Goal: Task Accomplishment & Management: Use online tool/utility

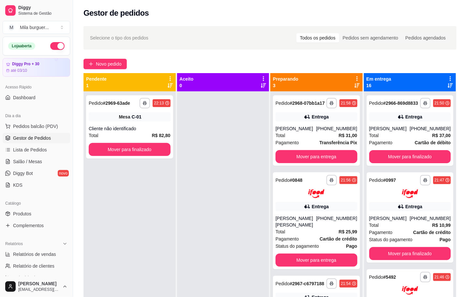
click at [217, 246] on div at bounding box center [223, 239] width 92 height 297
click at [113, 60] on button "Novo pedido" at bounding box center [104, 64] width 43 height 10
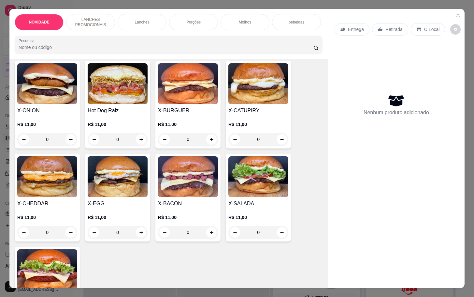
scroll to position [196, 0]
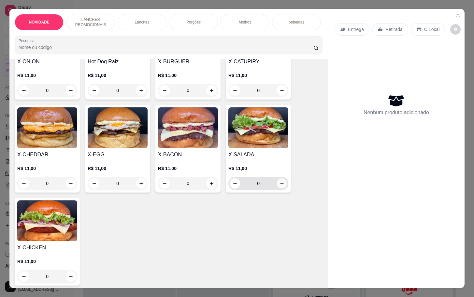
click at [280, 186] on icon "increase-product-quantity" at bounding box center [282, 183] width 5 height 5
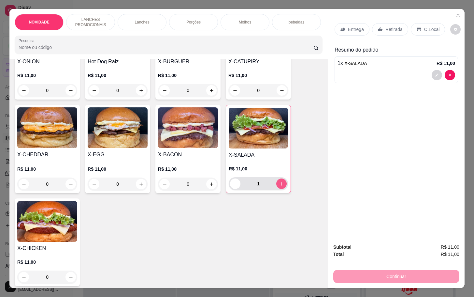
click at [279, 186] on icon "increase-product-quantity" at bounding box center [281, 183] width 5 height 5
type input "2"
click at [292, 20] on p "bebeidas" at bounding box center [297, 22] width 16 height 5
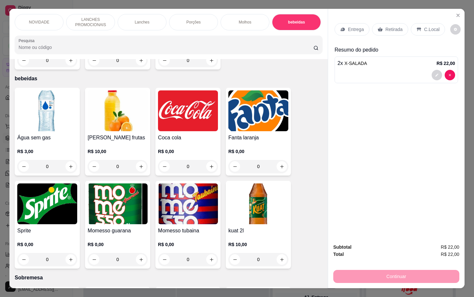
scroll to position [16, 0]
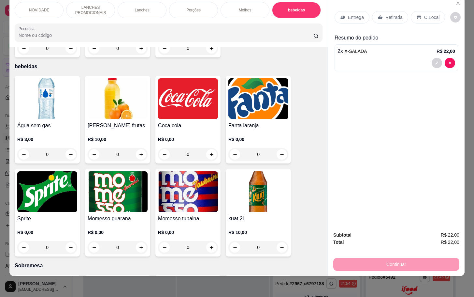
click at [134, 241] on div "0" at bounding box center [118, 247] width 60 height 13
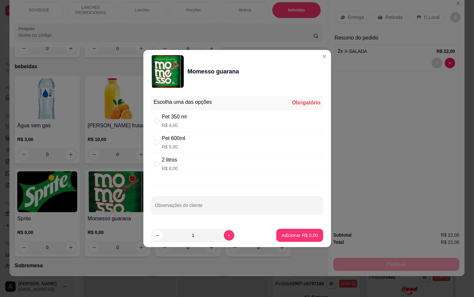
click at [246, 162] on div "2 litros R$ 8,00" at bounding box center [237, 164] width 172 height 22
radio input "true"
click at [286, 234] on p "Adicionar R$ 8,00" at bounding box center [300, 235] width 36 height 7
type input "1"
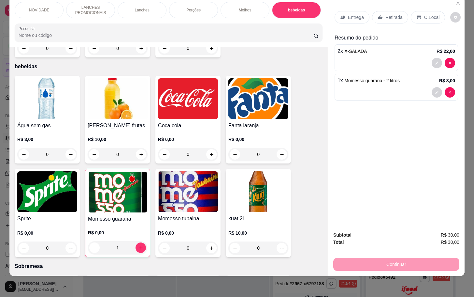
click at [391, 14] on p "Retirada" at bounding box center [394, 17] width 17 height 7
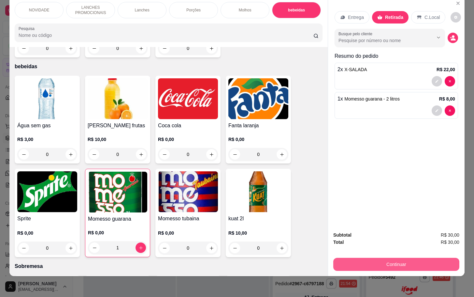
click at [377, 256] on div "Continuar" at bounding box center [397, 263] width 126 height 15
click at [370, 263] on button "Continuar" at bounding box center [397, 264] width 122 height 13
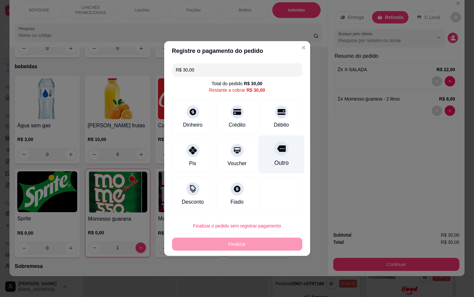
click at [266, 148] on div "Outro" at bounding box center [282, 154] width 46 height 38
type input "R$ 0,00"
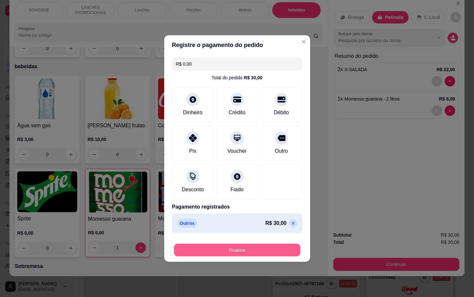
click at [267, 245] on button "Finalizar" at bounding box center [237, 250] width 127 height 13
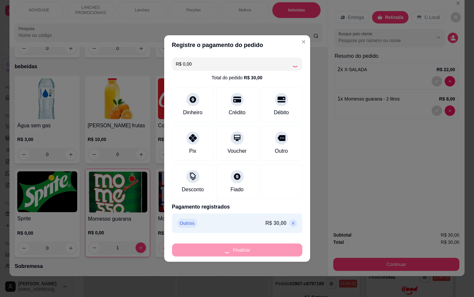
type input "0"
type input "-R$ 30,00"
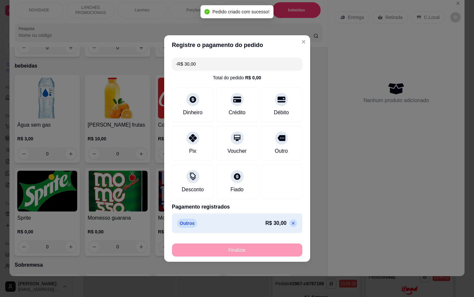
scroll to position [1031, 0]
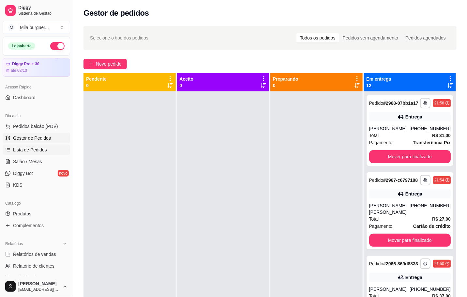
click at [28, 153] on span "Lista de Pedidos" at bounding box center [30, 149] width 34 height 7
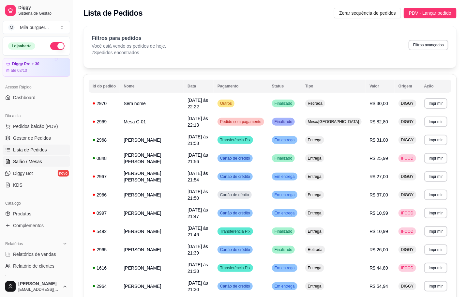
click at [29, 159] on span "Salão / Mesas" at bounding box center [27, 161] width 29 height 7
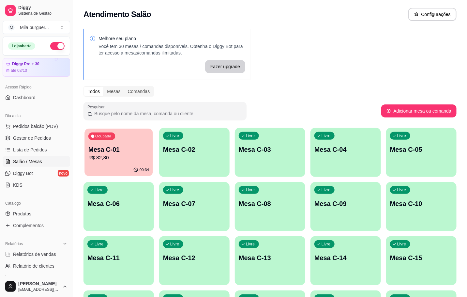
click at [113, 133] on div "Ocupada Mesa C-01 R$ 82,80" at bounding box center [118, 145] width 68 height 35
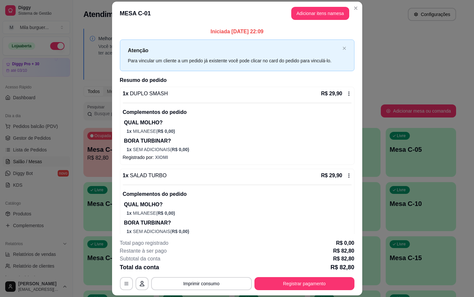
scroll to position [49, 0]
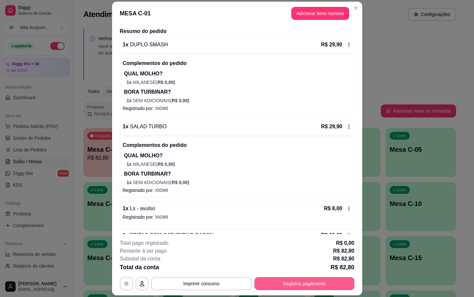
click at [267, 289] on button "Registrar pagamento" at bounding box center [305, 283] width 100 height 13
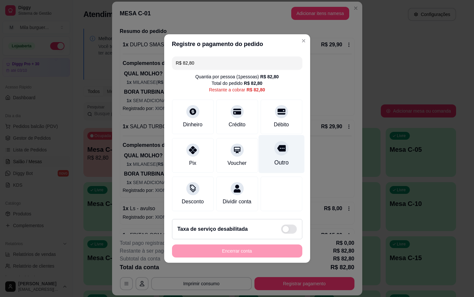
click at [259, 158] on div "Outro" at bounding box center [282, 154] width 46 height 38
type input "R$ 0,00"
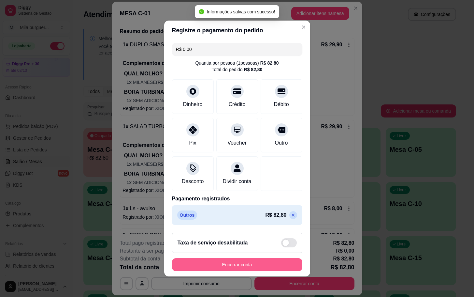
click at [261, 265] on button "Encerrar conta" at bounding box center [237, 264] width 130 height 13
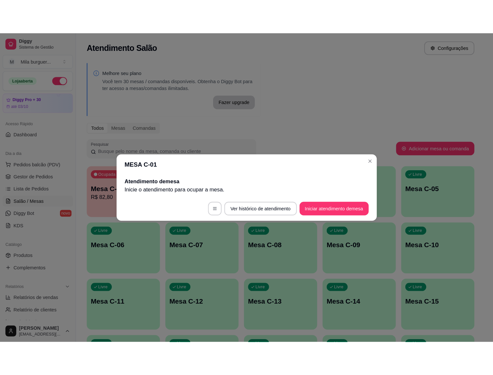
scroll to position [0, 0]
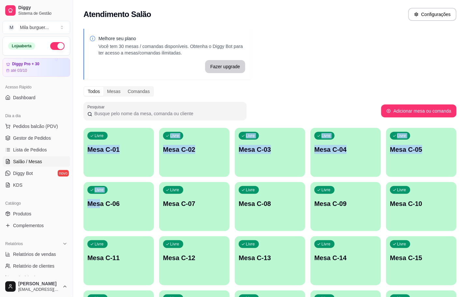
click at [99, 213] on div "Melhore seu plano Você tem 30 mesas / comandas disponíveis. Obtenha o Diggy Bot…" at bounding box center [270, 294] width 394 height 539
